Goal: Find specific page/section: Find specific page/section

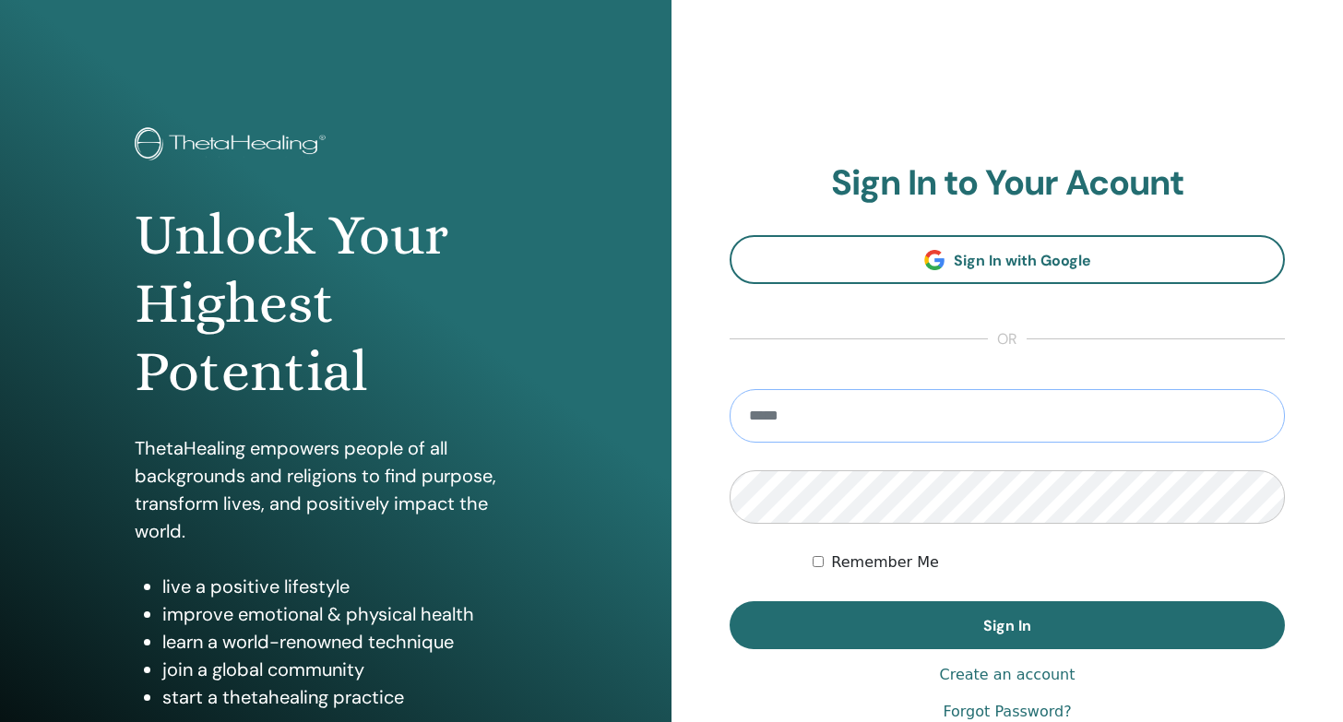
type input "**********"
click at [1007, 625] on button "Sign In" at bounding box center [1007, 625] width 555 height 48
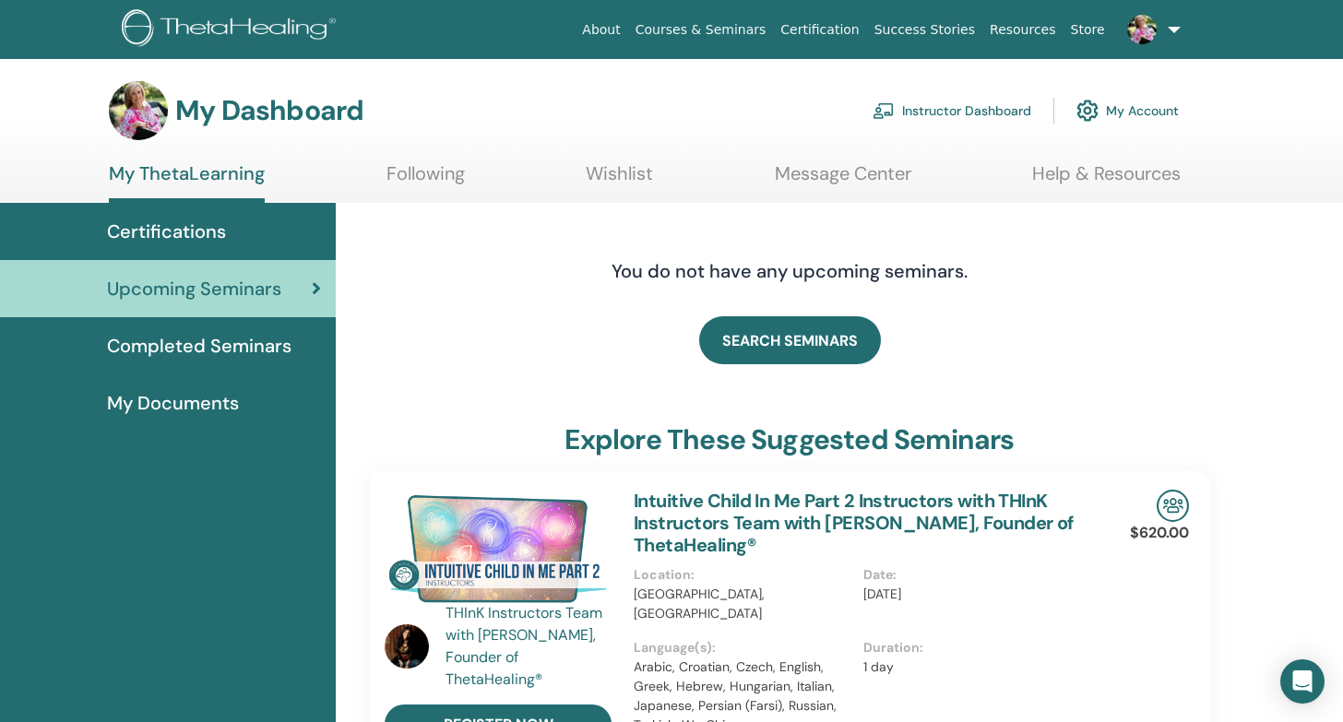
click at [933, 119] on link "Instructor Dashboard" at bounding box center [952, 110] width 159 height 41
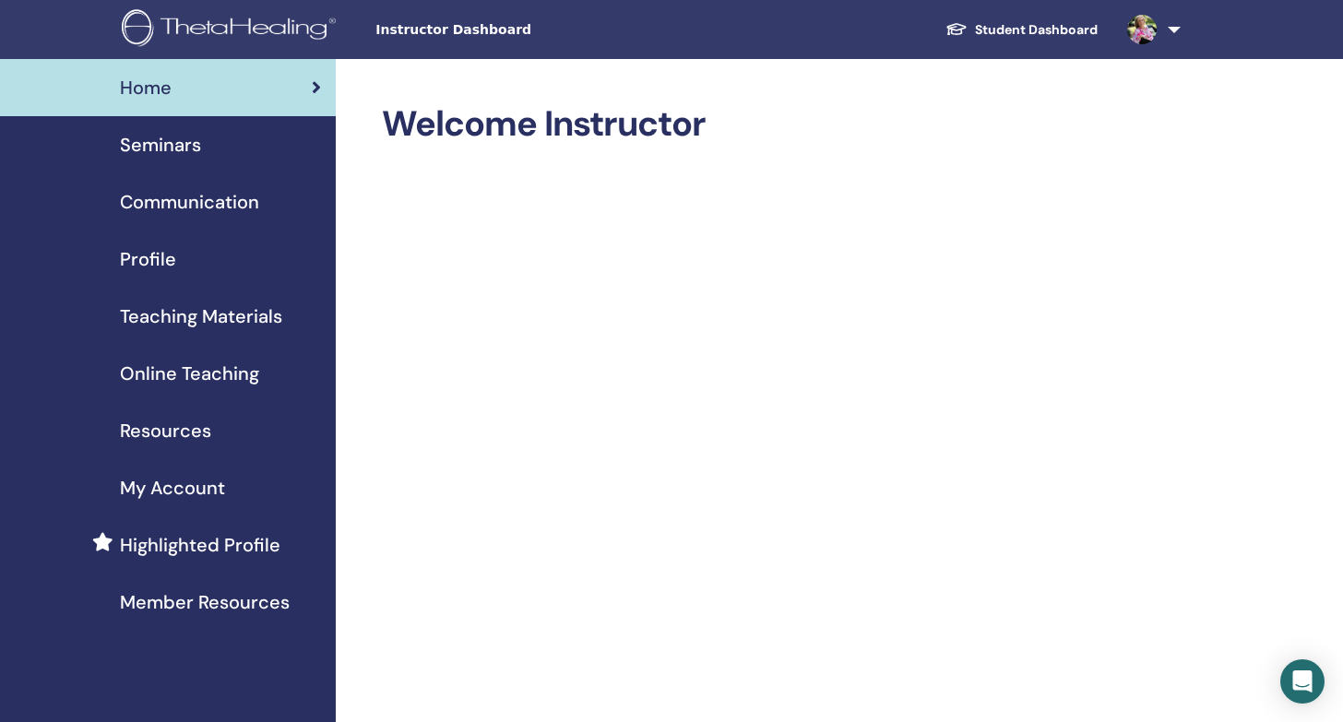
click at [164, 144] on span "Seminars" at bounding box center [160, 145] width 81 height 28
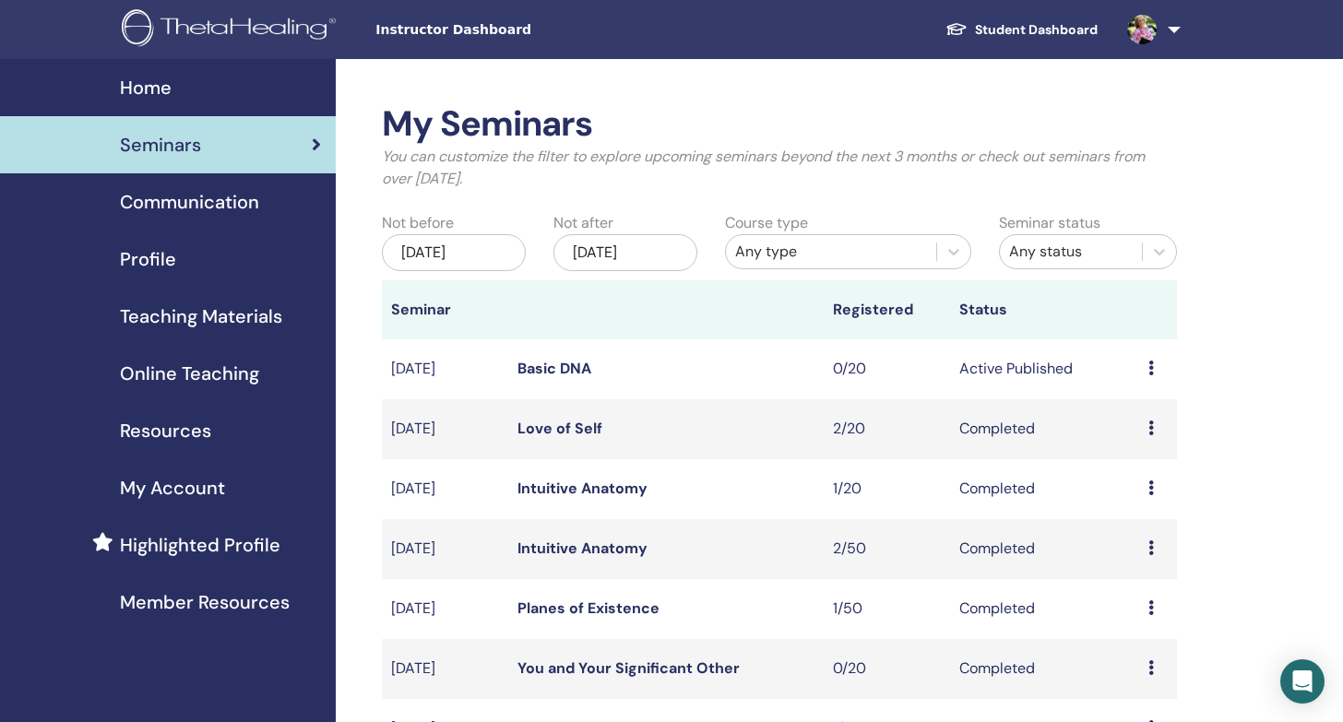
click at [463, 373] on td "Sep/26, 2025" at bounding box center [445, 369] width 126 height 60
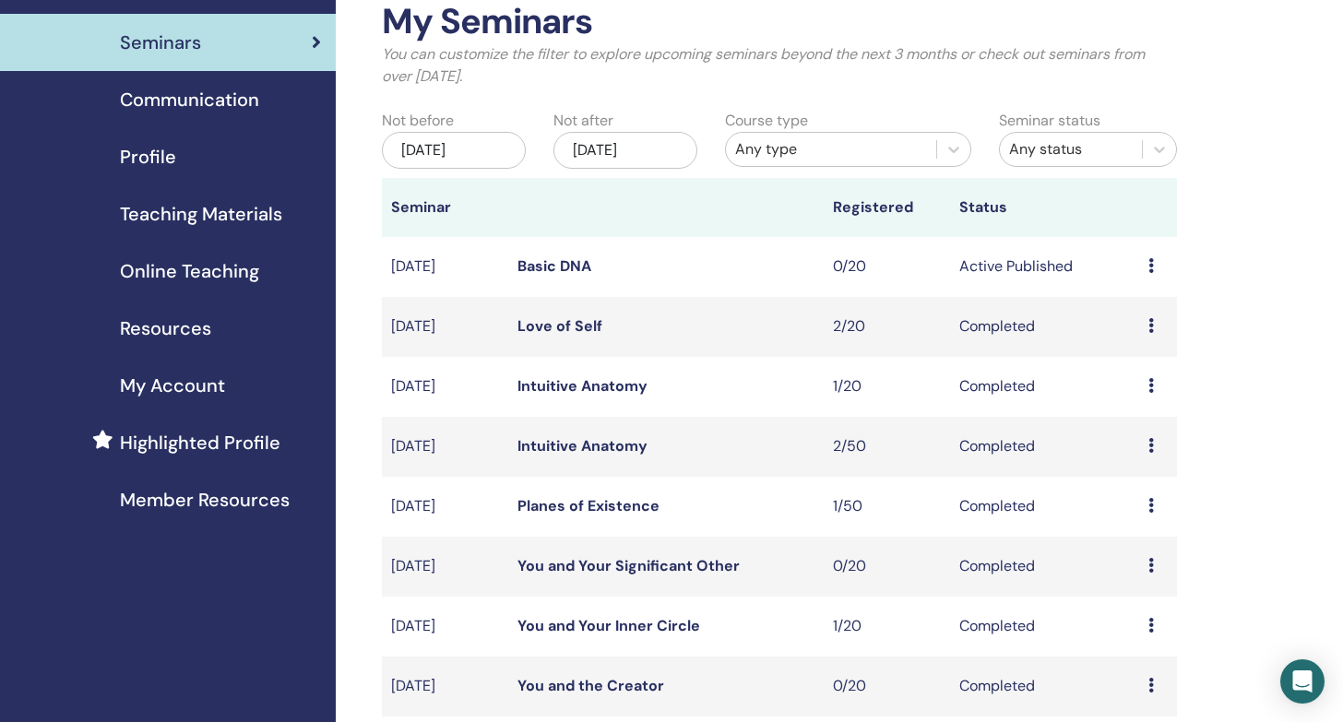
scroll to position [108, 0]
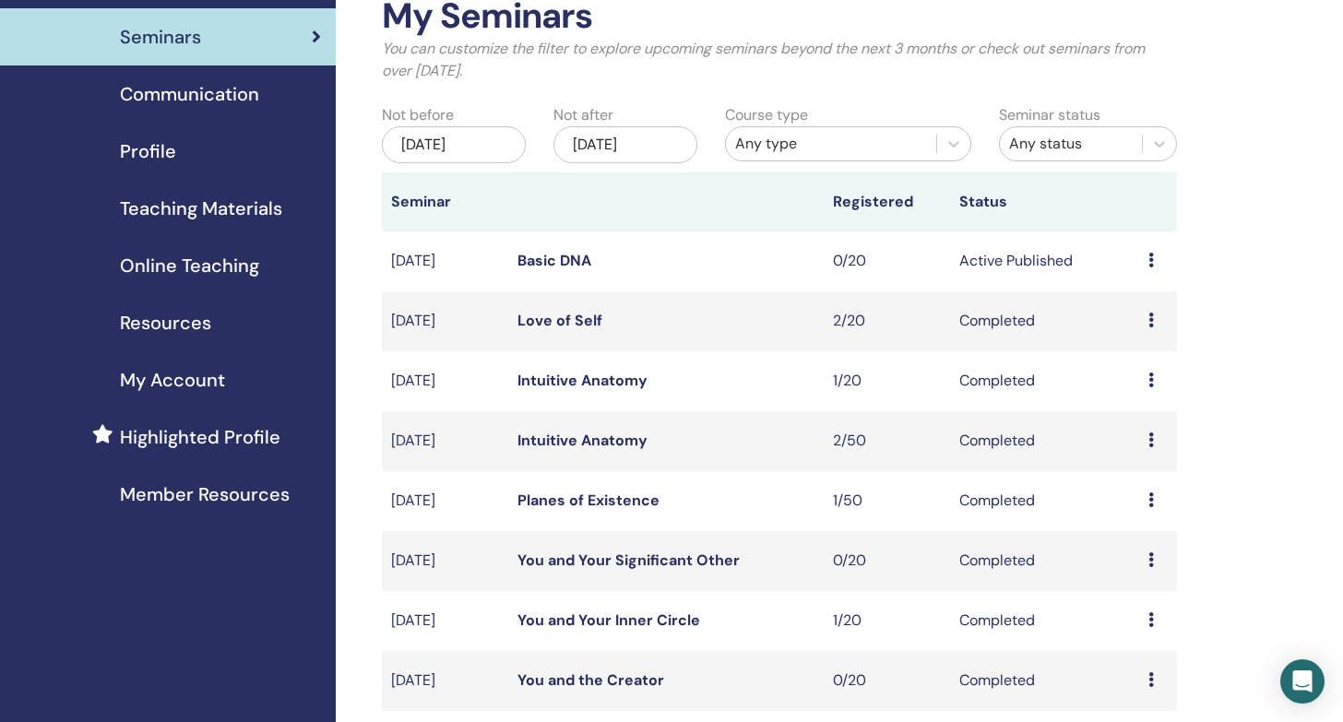
click at [542, 260] on link "Basic DNA" at bounding box center [554, 260] width 74 height 19
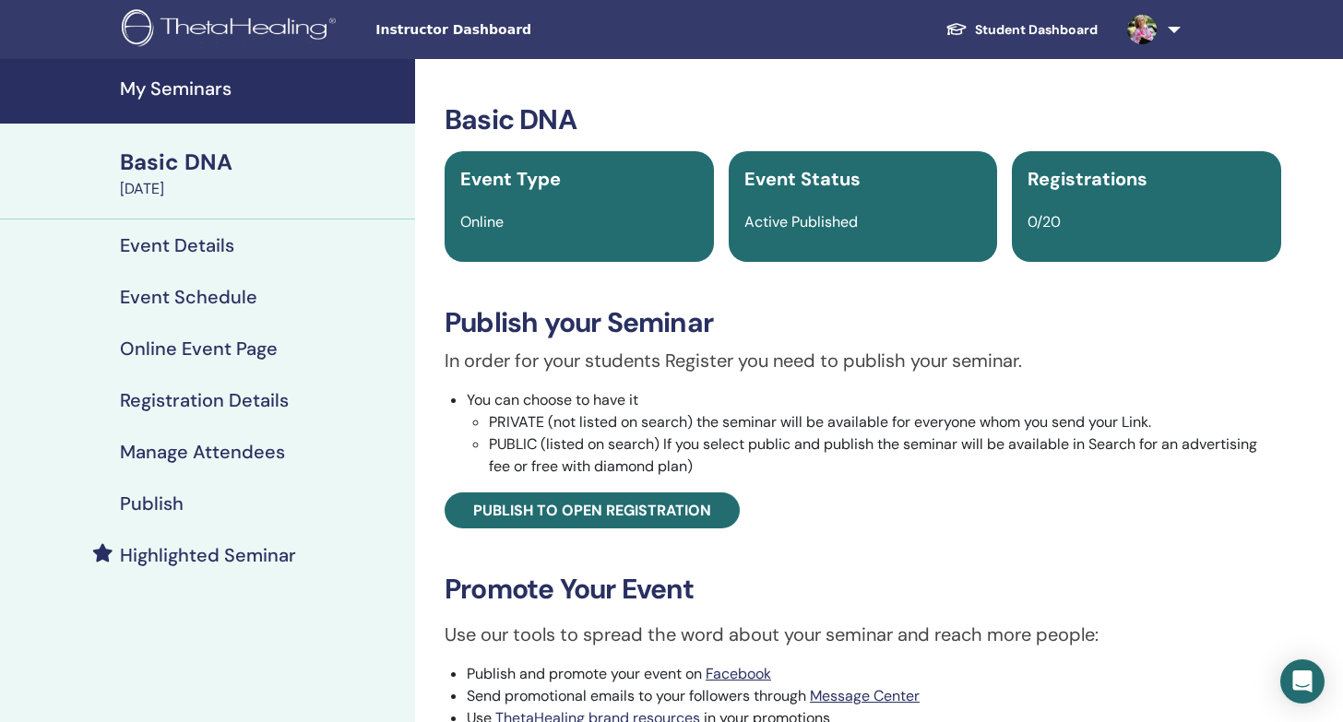
click at [172, 246] on h4 "Event Details" at bounding box center [177, 245] width 114 height 22
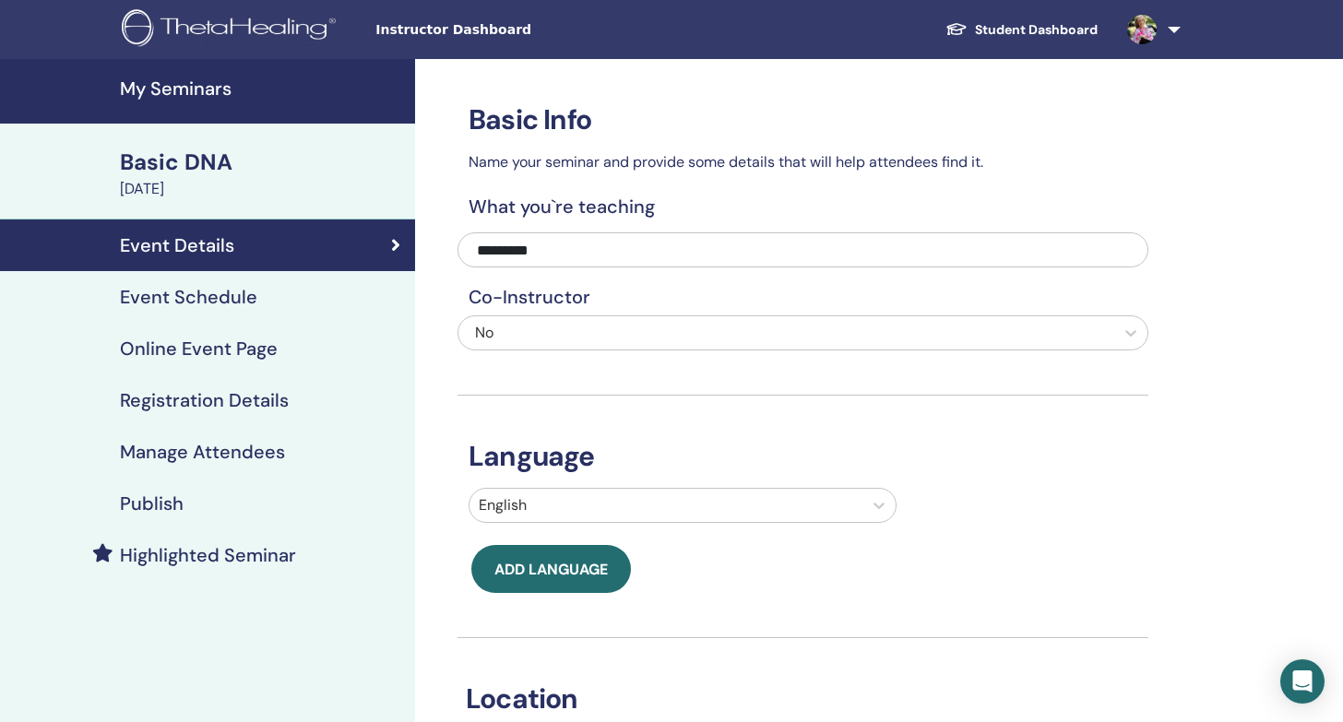
click at [203, 297] on h4 "Event Schedule" at bounding box center [188, 297] width 137 height 22
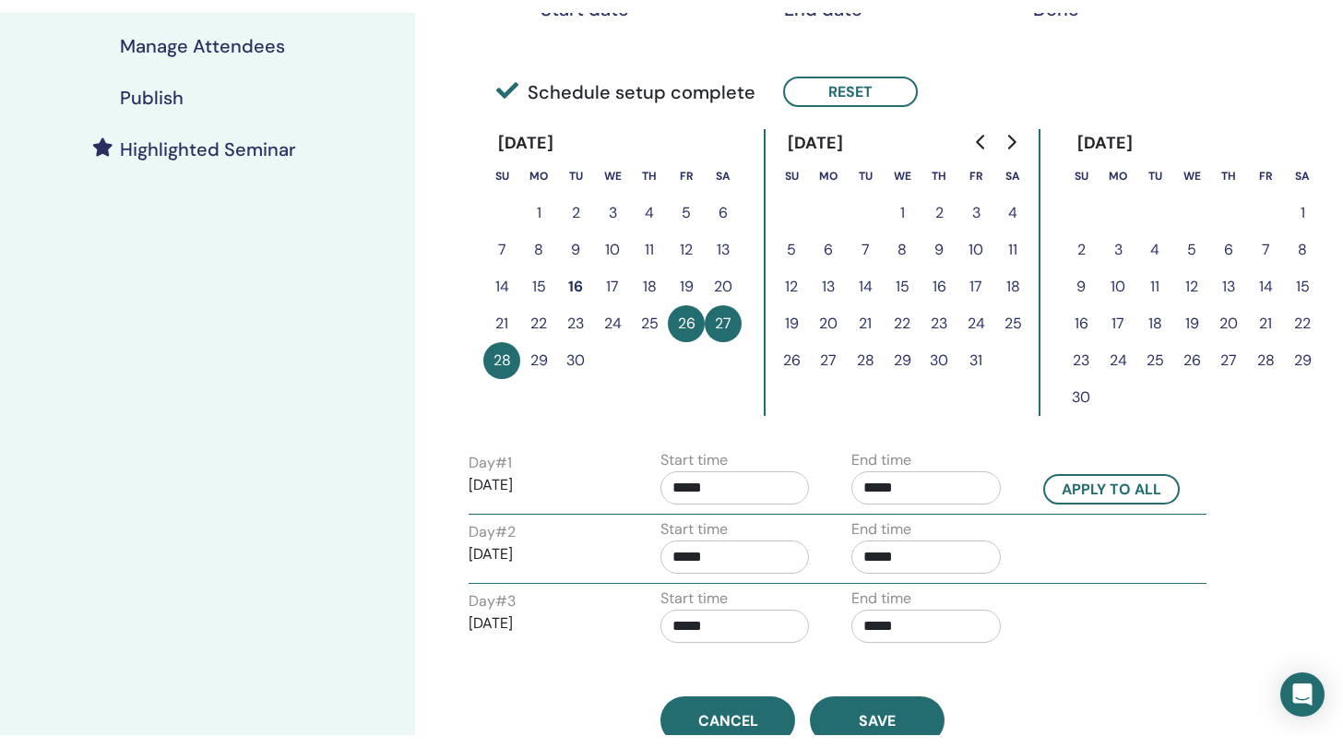
scroll to position [421, 0]
